Goal: Find specific page/section: Find specific page/section

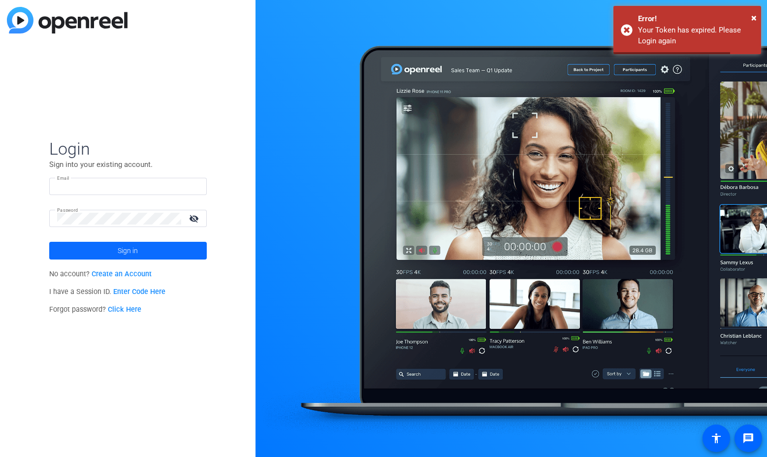
type input "[EMAIL_ADDRESS][DOMAIN_NAME]"
click at [88, 246] on span at bounding box center [128, 251] width 158 height 24
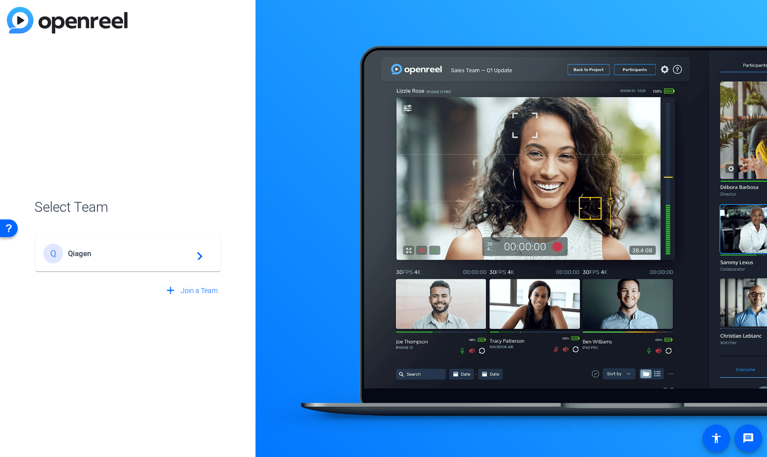
click at [88, 246] on div "Q Qiagen navigate_next" at bounding box center [127, 254] width 169 height 20
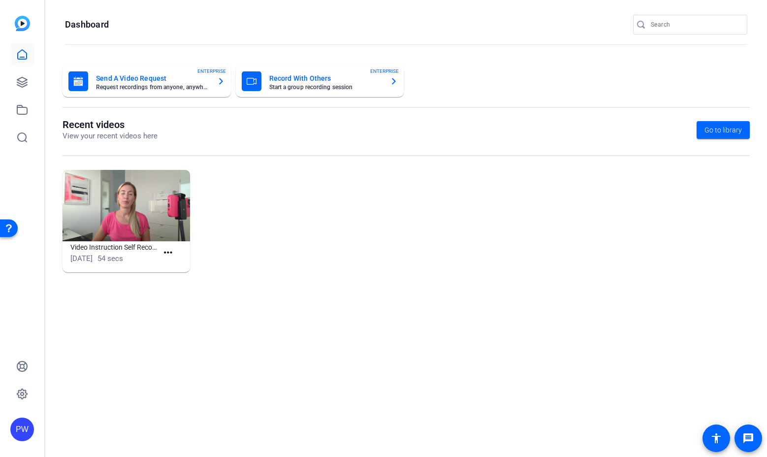
click at [39, 84] on div "PW" at bounding box center [22, 228] width 44 height 457
click at [27, 83] on icon at bounding box center [22, 82] width 10 height 10
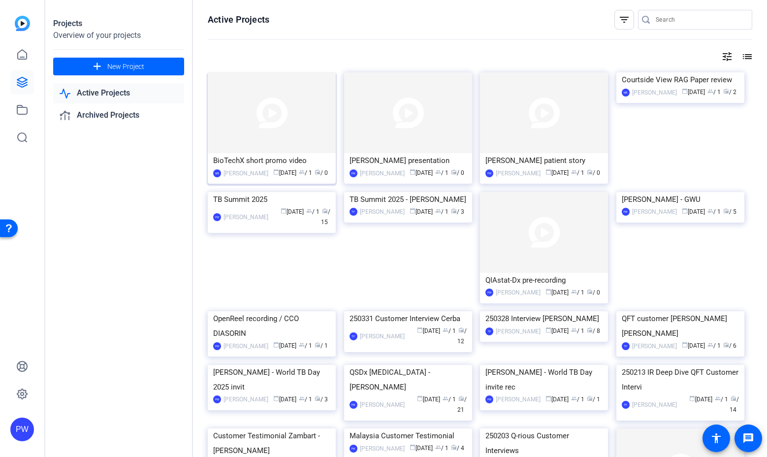
click at [259, 112] on img at bounding box center [272, 112] width 128 height 81
